Goal: Task Accomplishment & Management: Complete application form

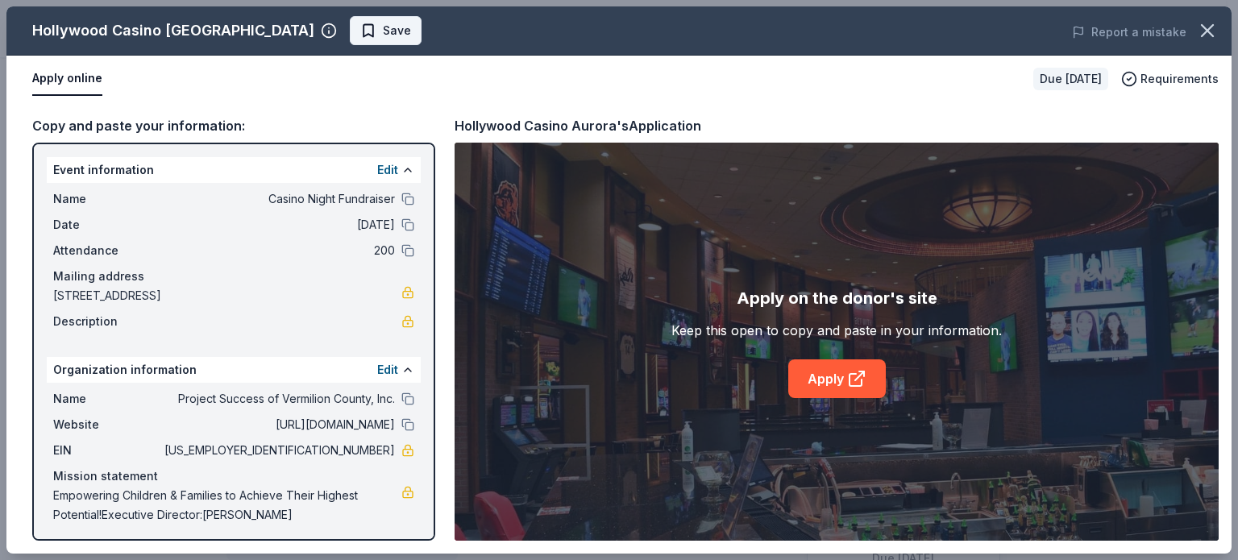
scroll to position [564, 0]
click at [383, 31] on span "Save" at bounding box center [397, 30] width 28 height 19
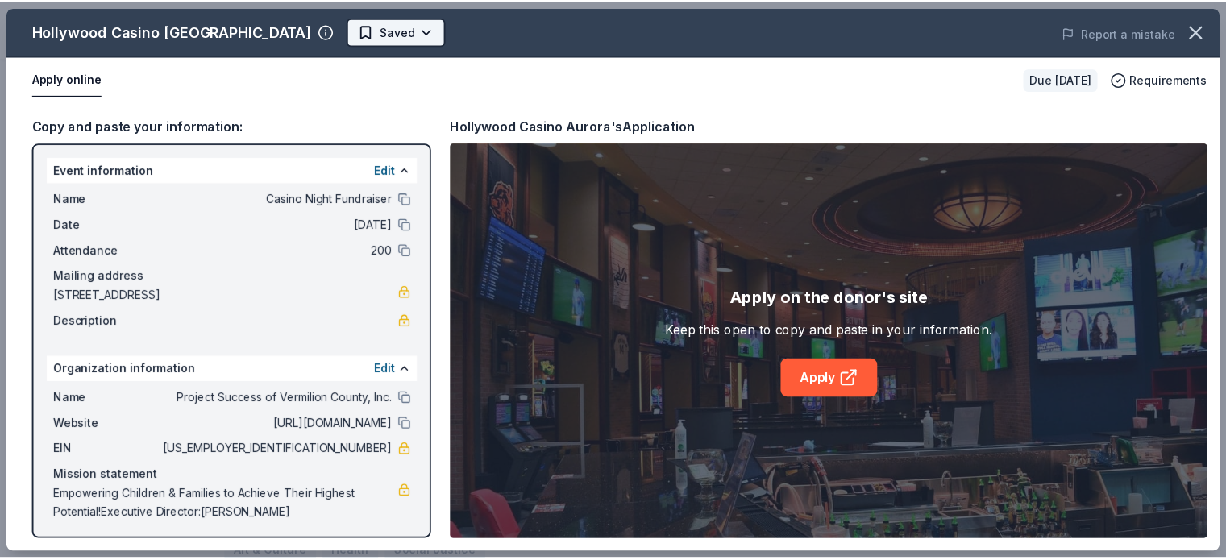
scroll to position [0, 0]
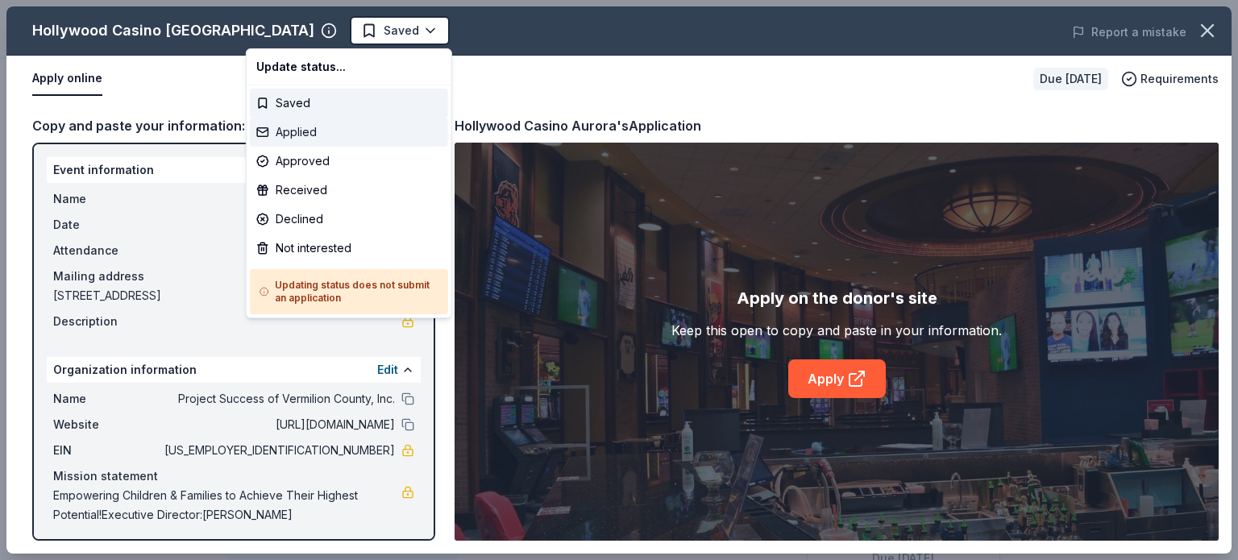
click at [301, 132] on div "Applied" at bounding box center [349, 132] width 198 height 29
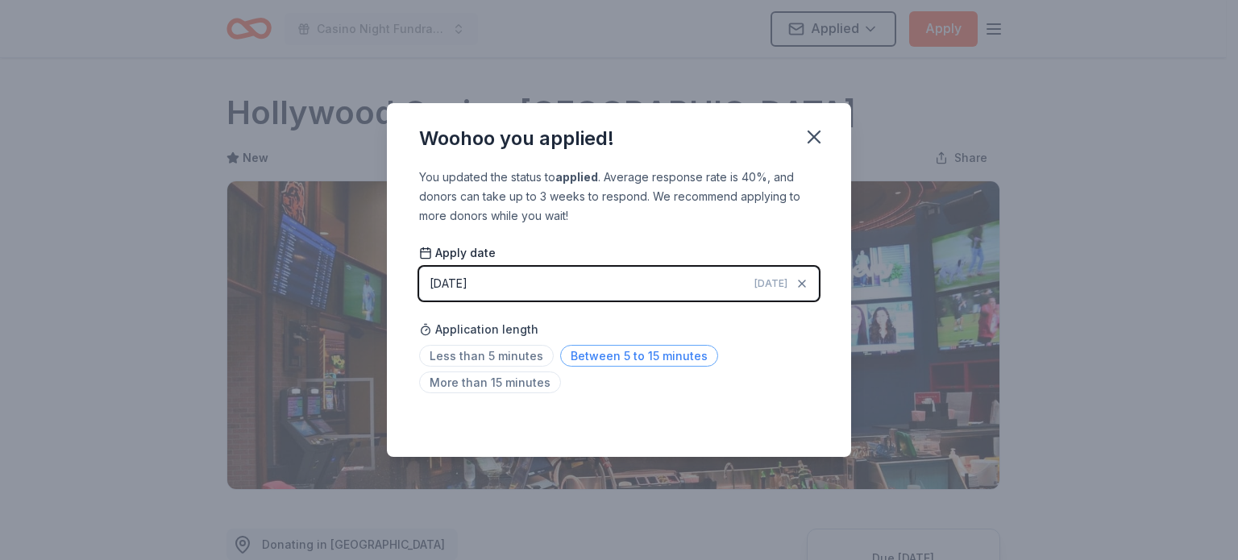
click at [645, 356] on span "Between 5 to 15 minutes" at bounding box center [639, 356] width 158 height 22
click at [808, 133] on icon "button" at bounding box center [814, 137] width 23 height 23
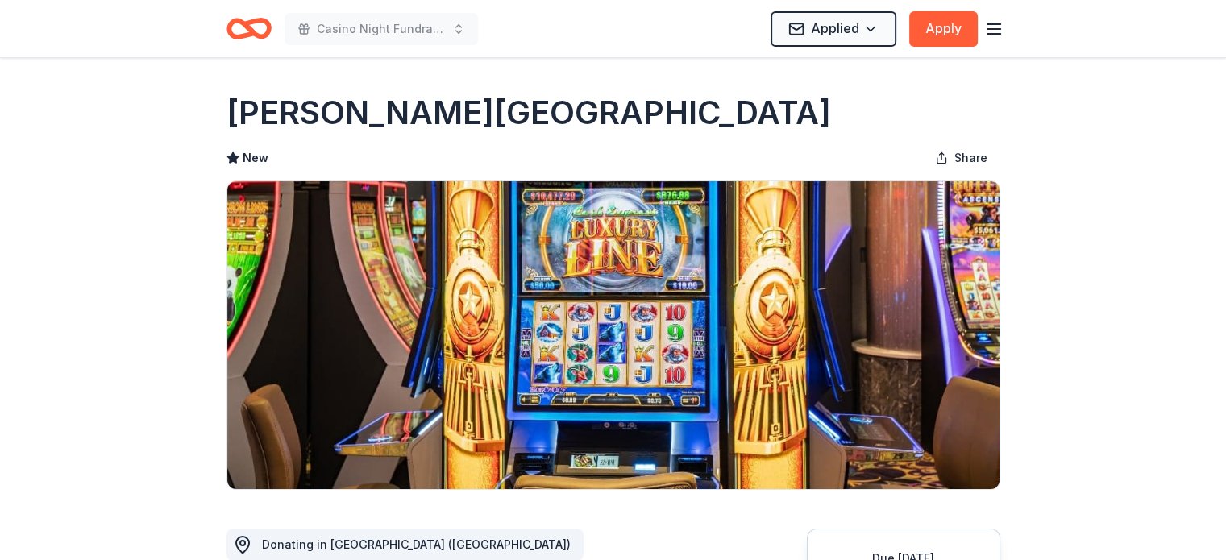
click at [990, 19] on icon "button" at bounding box center [993, 28] width 19 height 19
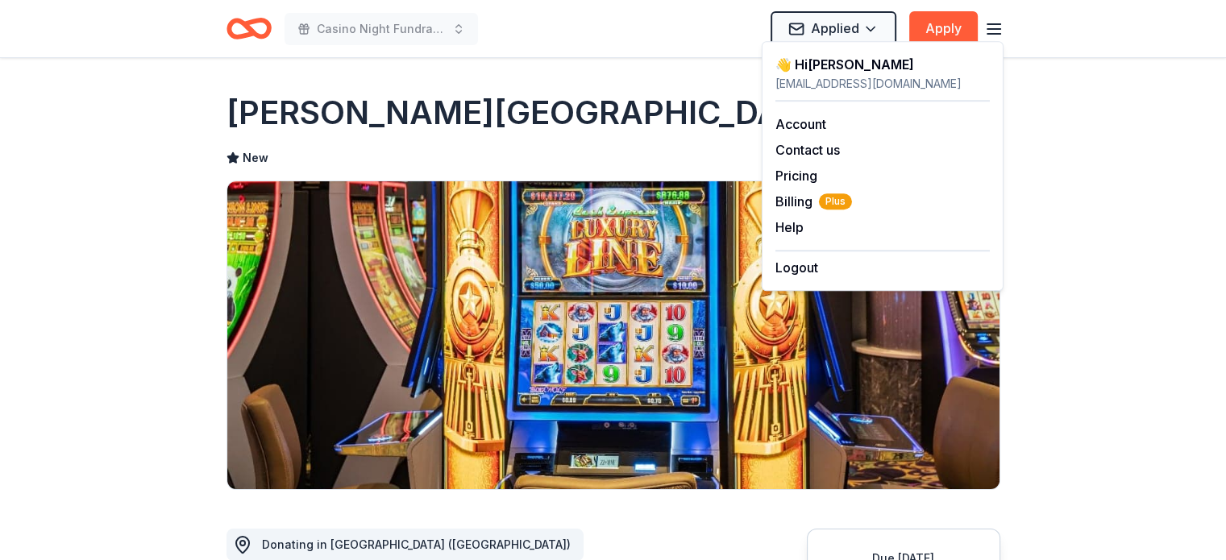
click at [255, 31] on icon "Home" at bounding box center [248, 29] width 45 height 38
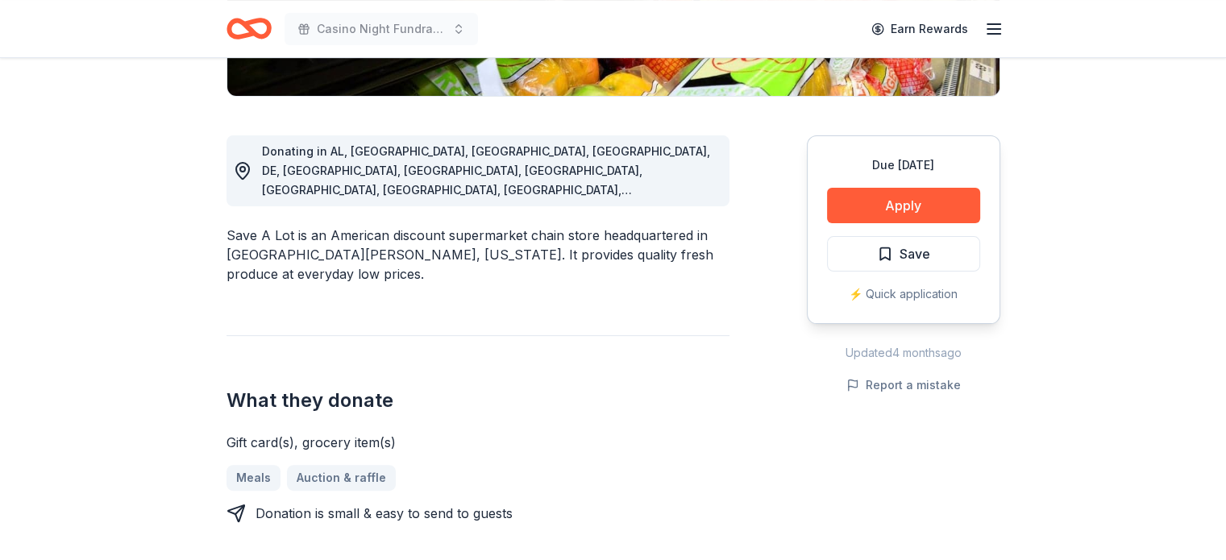
scroll to position [403, 0]
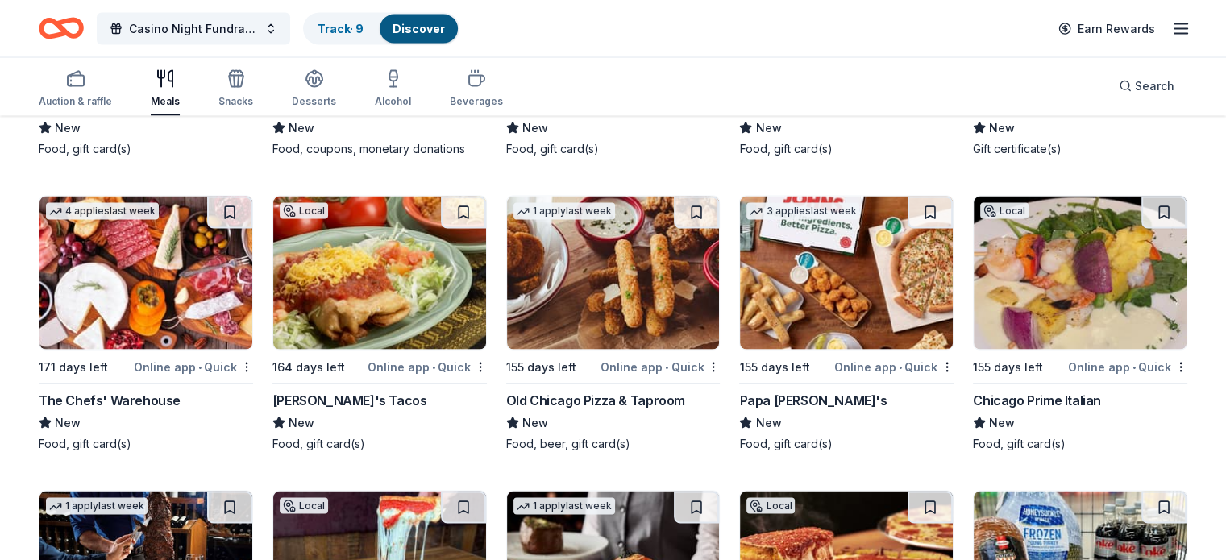
scroll to position [3200, 0]
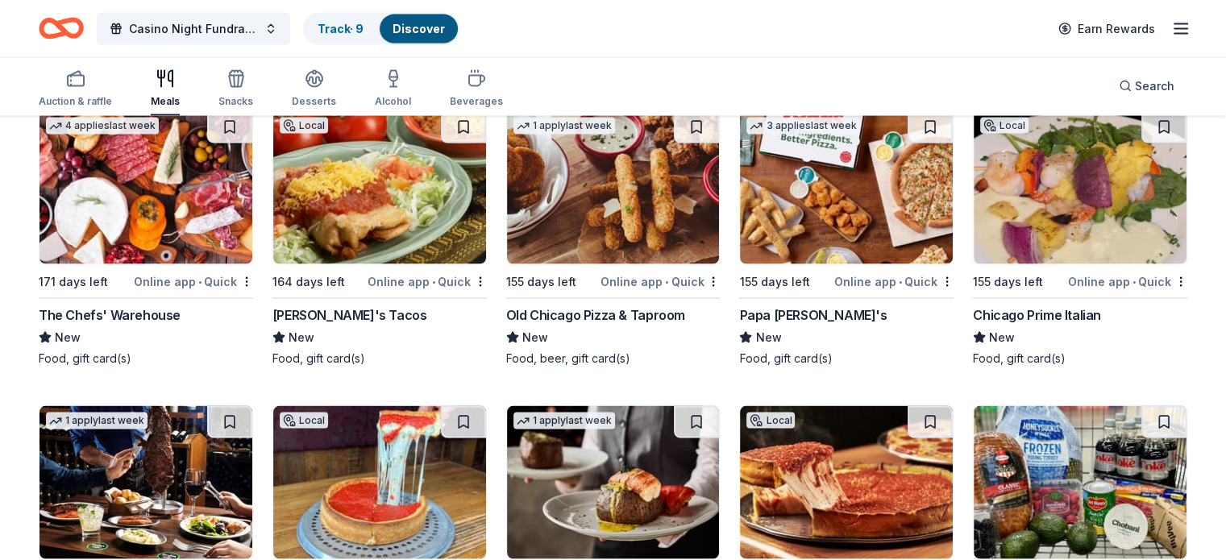
click at [880, 210] on img at bounding box center [846, 187] width 213 height 153
